Goal: Transaction & Acquisition: Purchase product/service

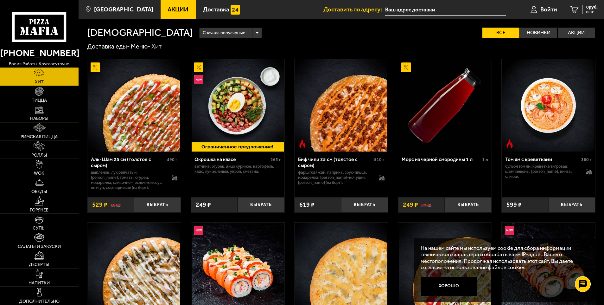
click at [48, 116] on link "Наборы" at bounding box center [39, 113] width 79 height 18
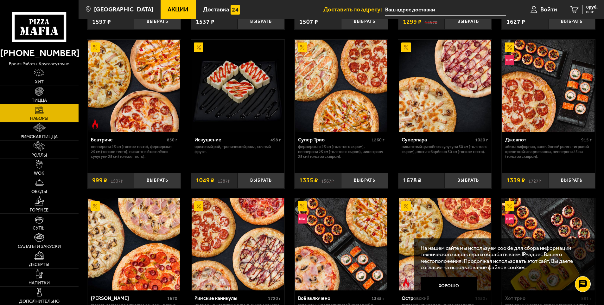
scroll to position [349, 0]
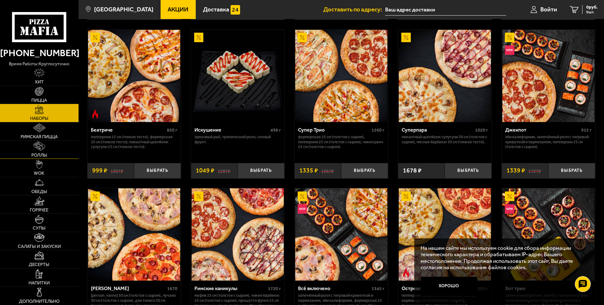
click at [45, 153] on span "Роллы" at bounding box center [39, 155] width 16 height 4
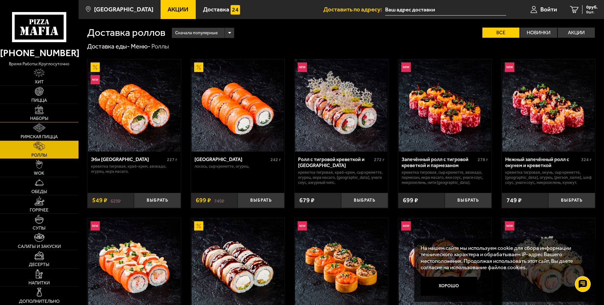
click at [51, 113] on link "Наборы" at bounding box center [39, 113] width 79 height 18
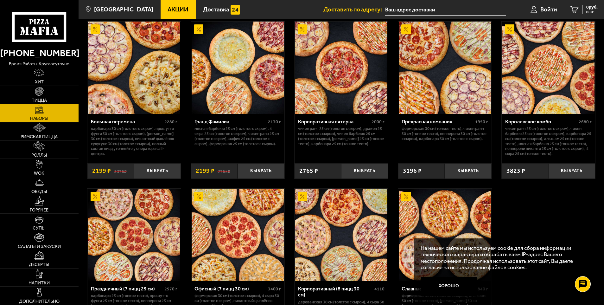
scroll to position [919, 0]
